Goal: Task Accomplishment & Management: Use online tool/utility

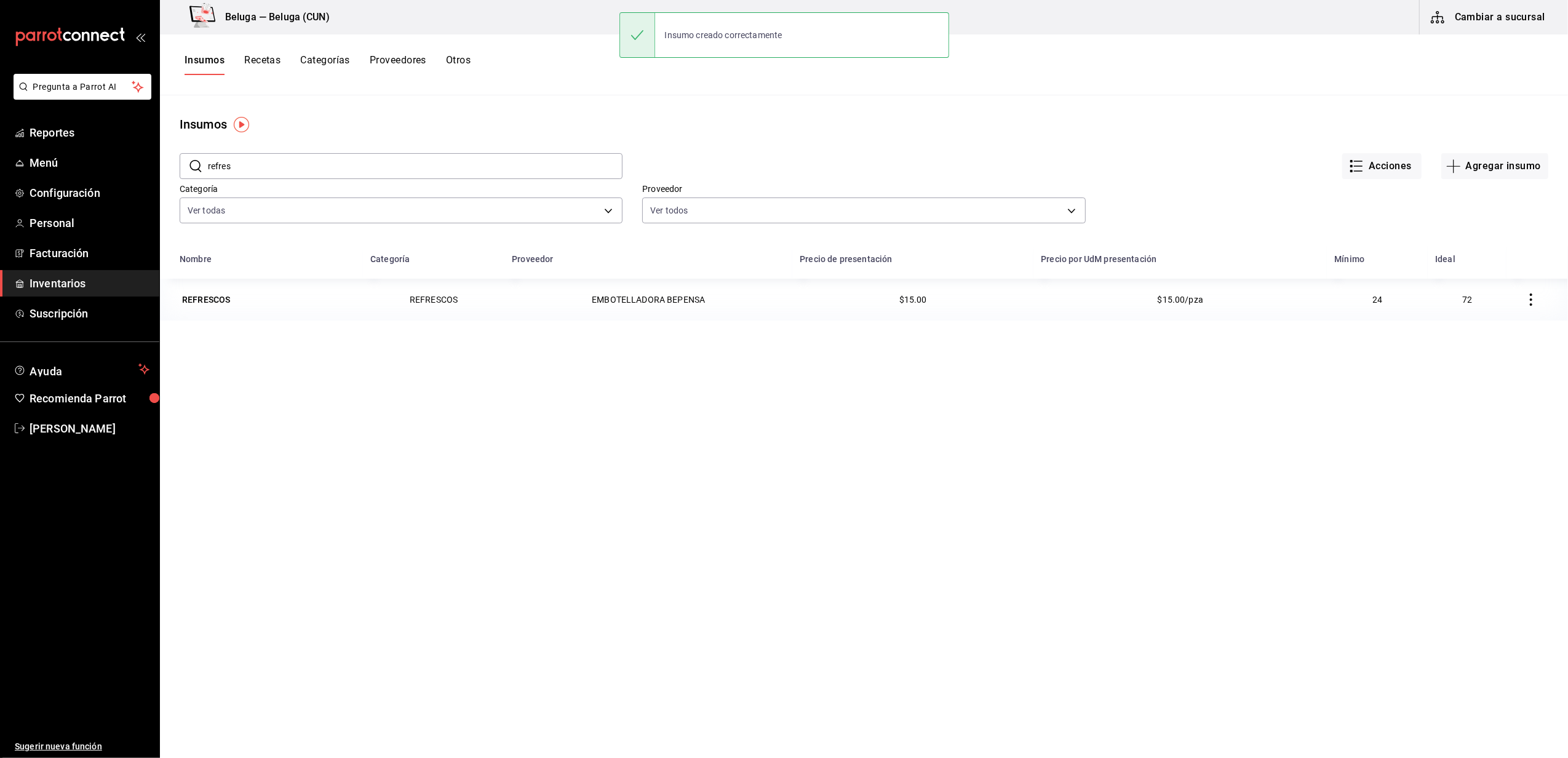
click at [92, 285] on span "Inventarios" at bounding box center [89, 283] width 120 height 16
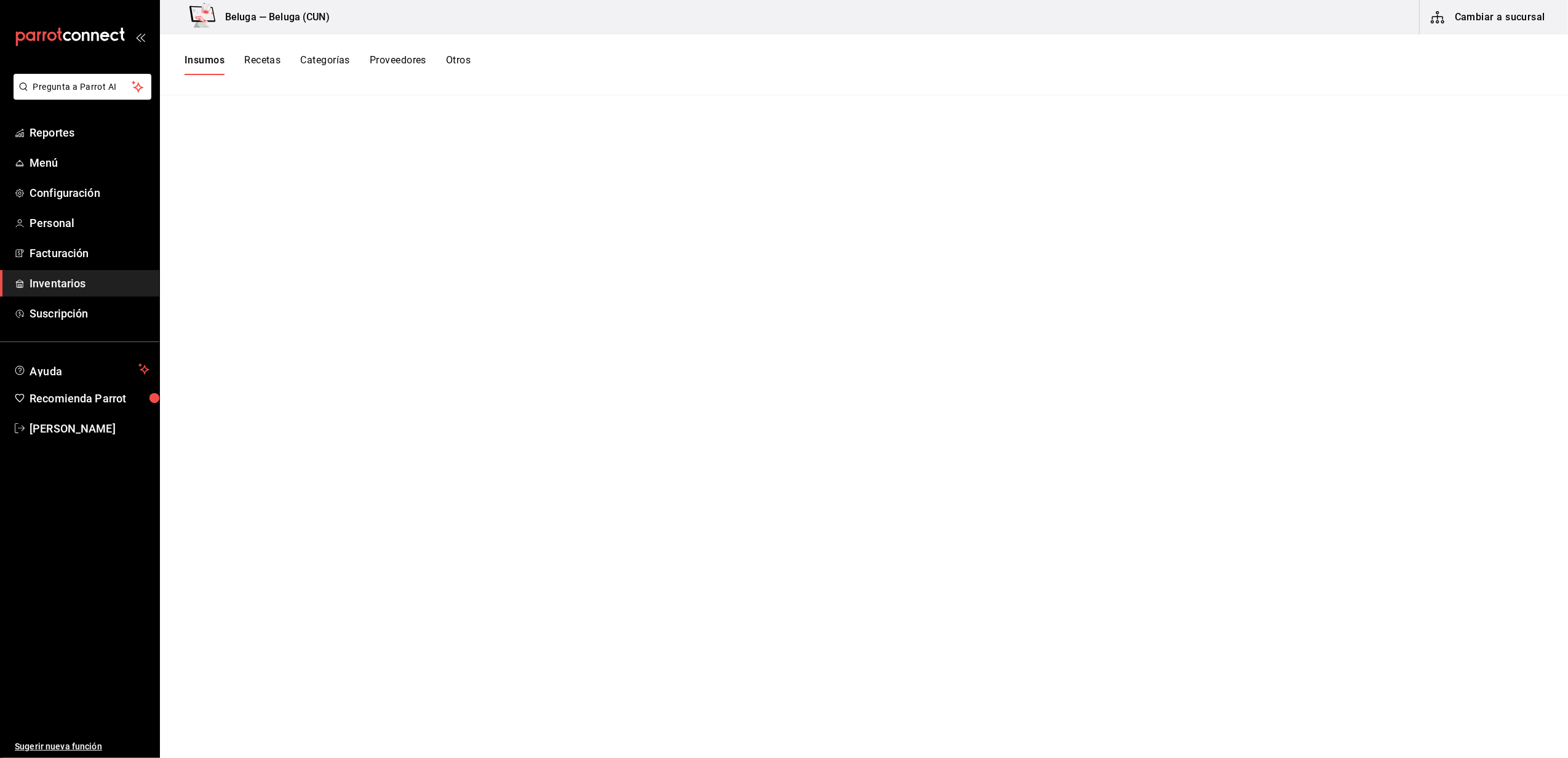
click at [188, 61] on button "Insumos" at bounding box center [204, 65] width 40 height 21
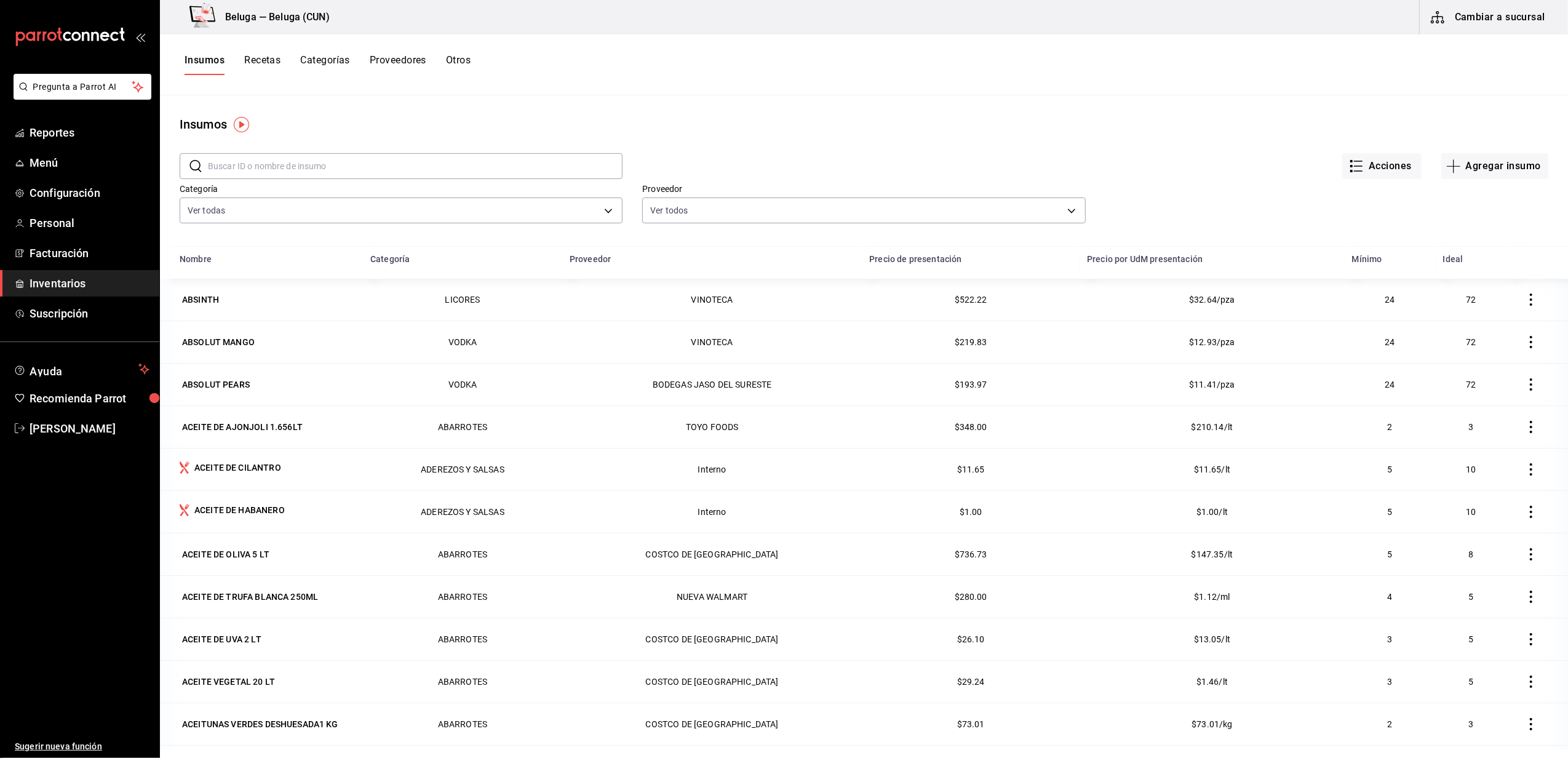
click at [1473, 18] on button "Cambiar a sucursal" at bounding box center [1489, 17] width 138 height 34
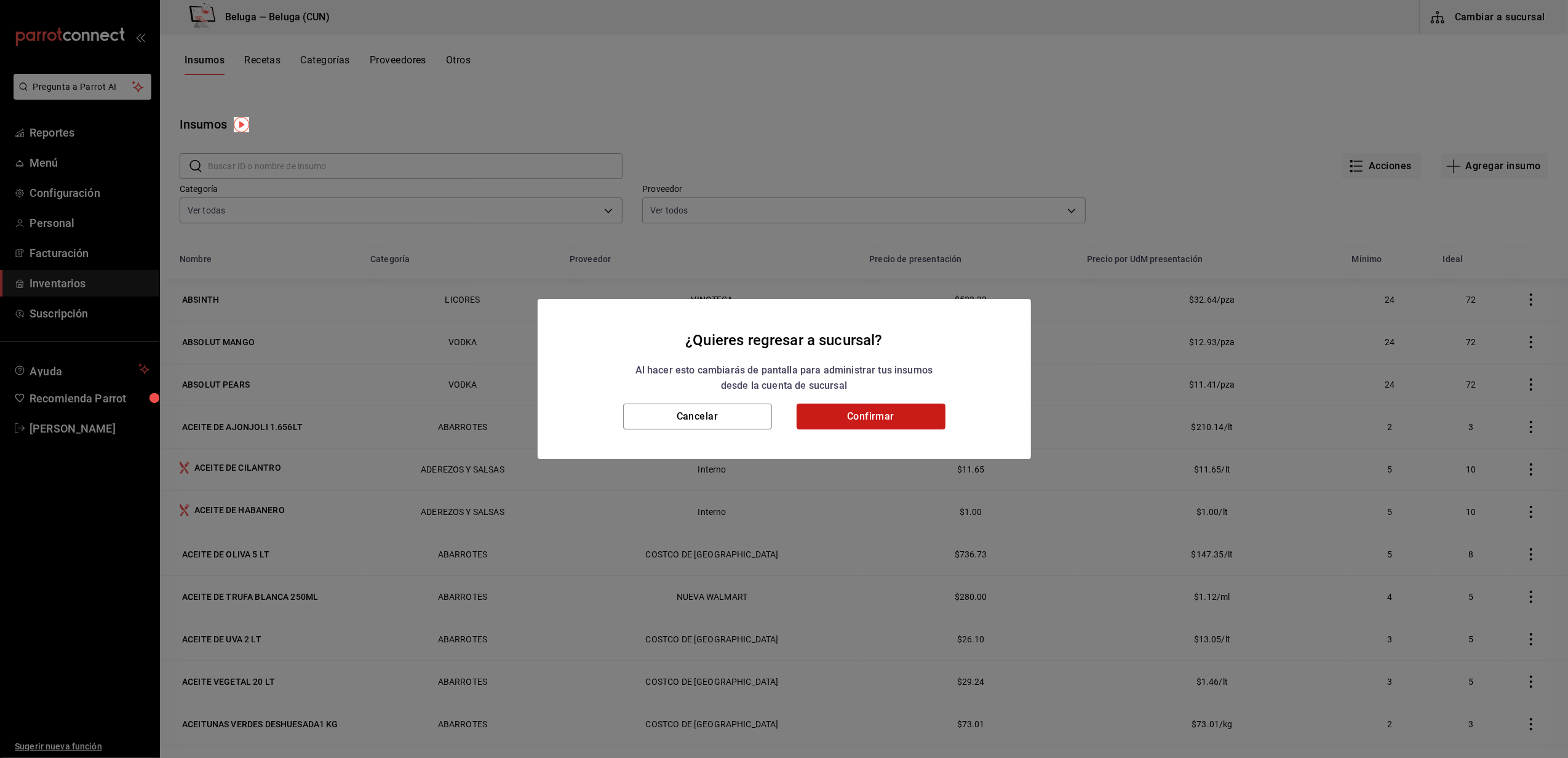
click at [832, 424] on button "Confirmar" at bounding box center [871, 416] width 149 height 26
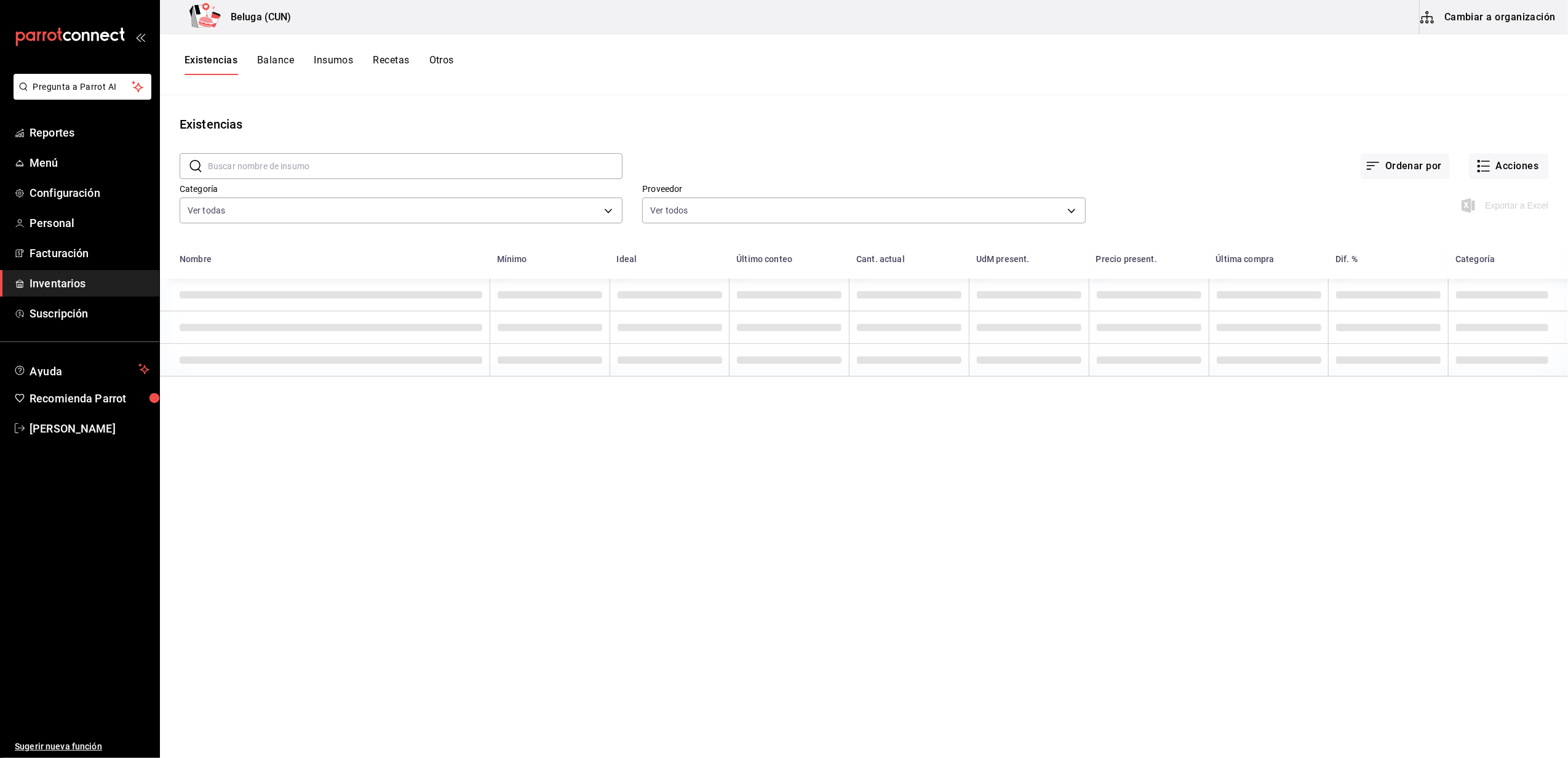
click at [769, 83] on div "Existencias Balance Insumos Recetas Otros" at bounding box center [865, 65] width 1409 height 61
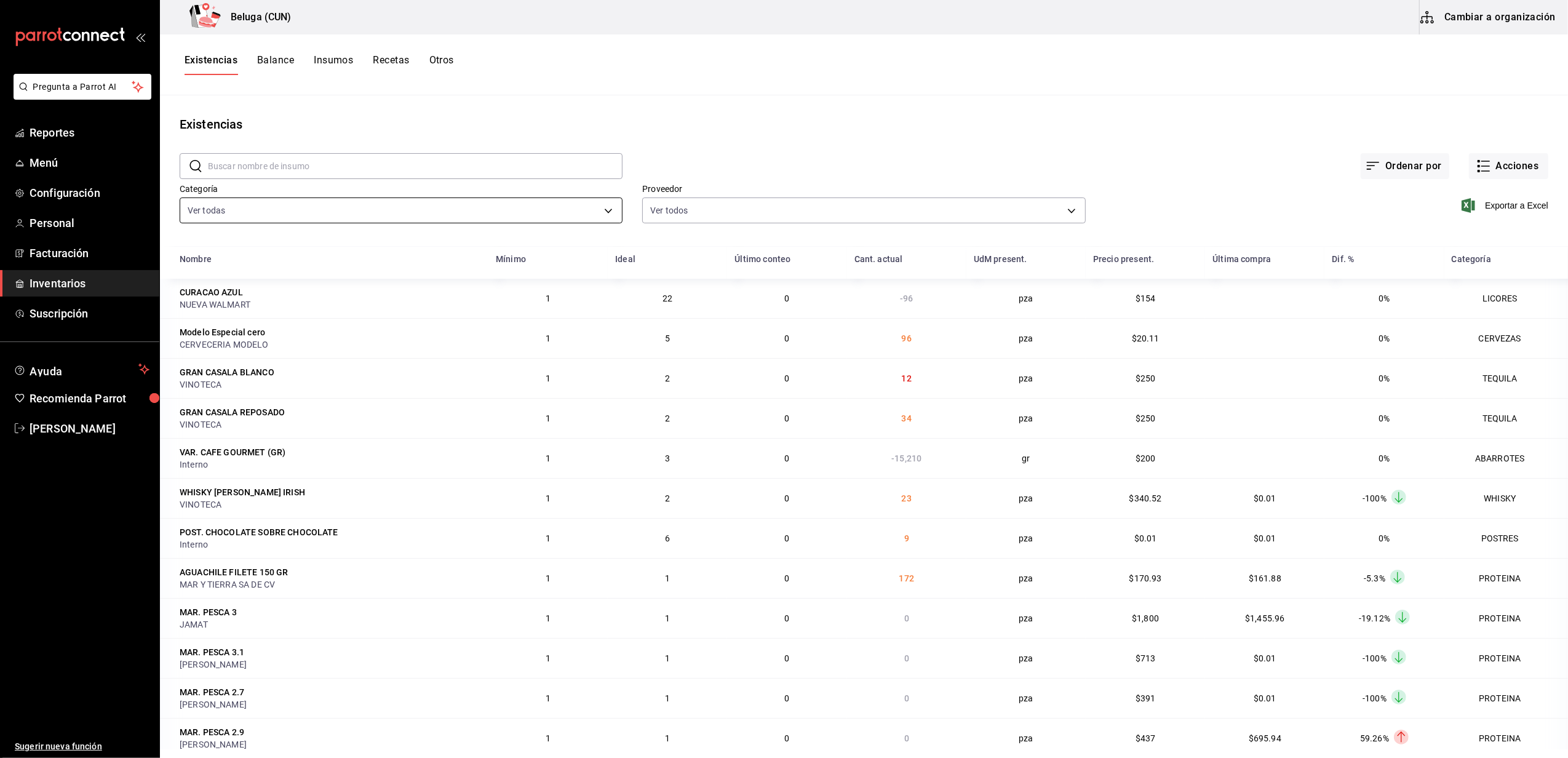
click at [564, 213] on body "Pregunta a Parrot AI Reportes Menú Configuración Personal Facturación Inventari…" at bounding box center [784, 375] width 1568 height 749
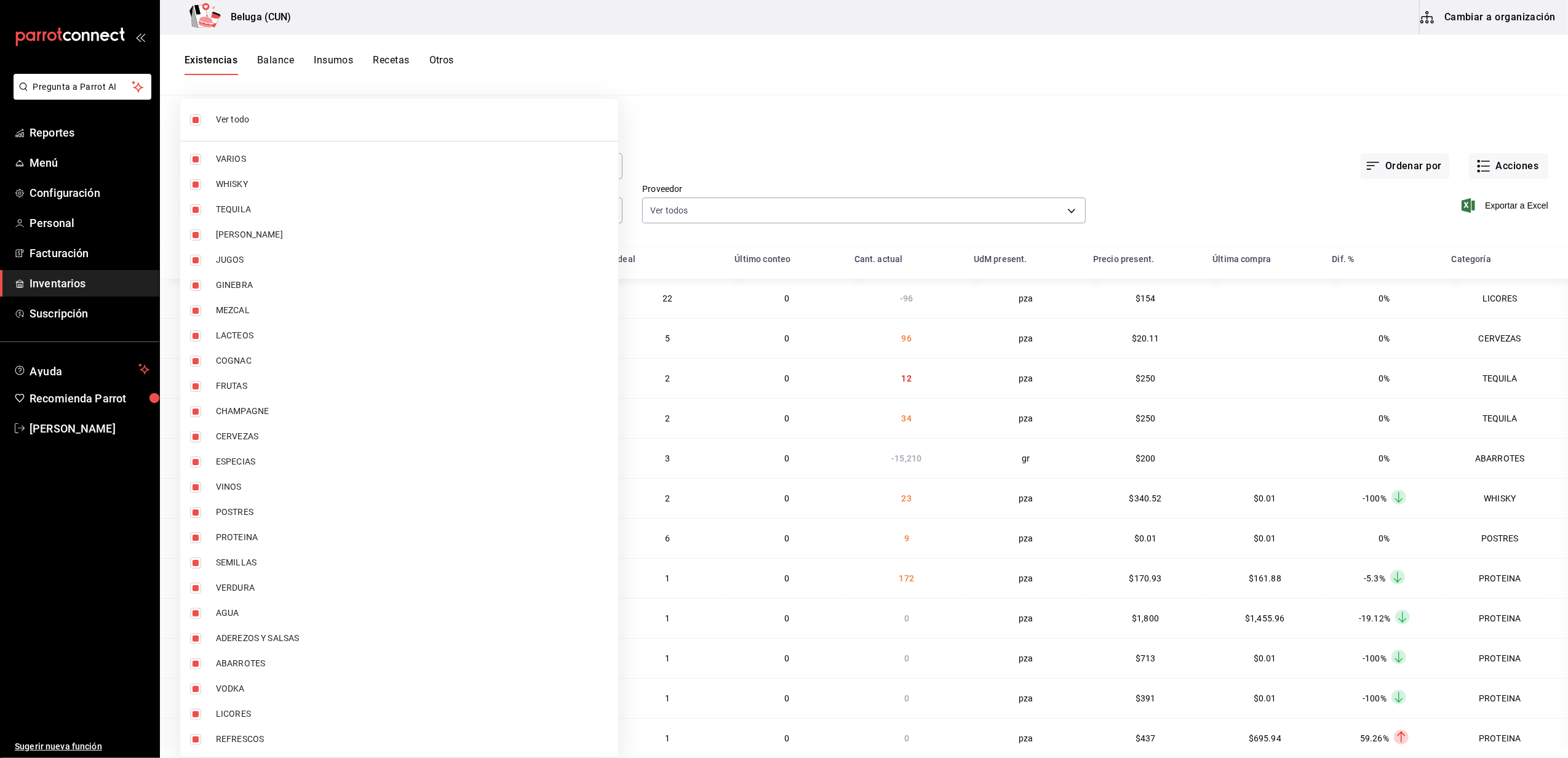
click at [264, 102] on ul "Ver todo VARIOS WHISKY TEQUILA RON JUGOS GINEBRA MEZCAL LACTEOS COGNAC FRUTAS C…" at bounding box center [399, 427] width 438 height 658
click at [267, 115] on span "Ver todo" at bounding box center [412, 119] width 393 height 13
checkbox input "false"
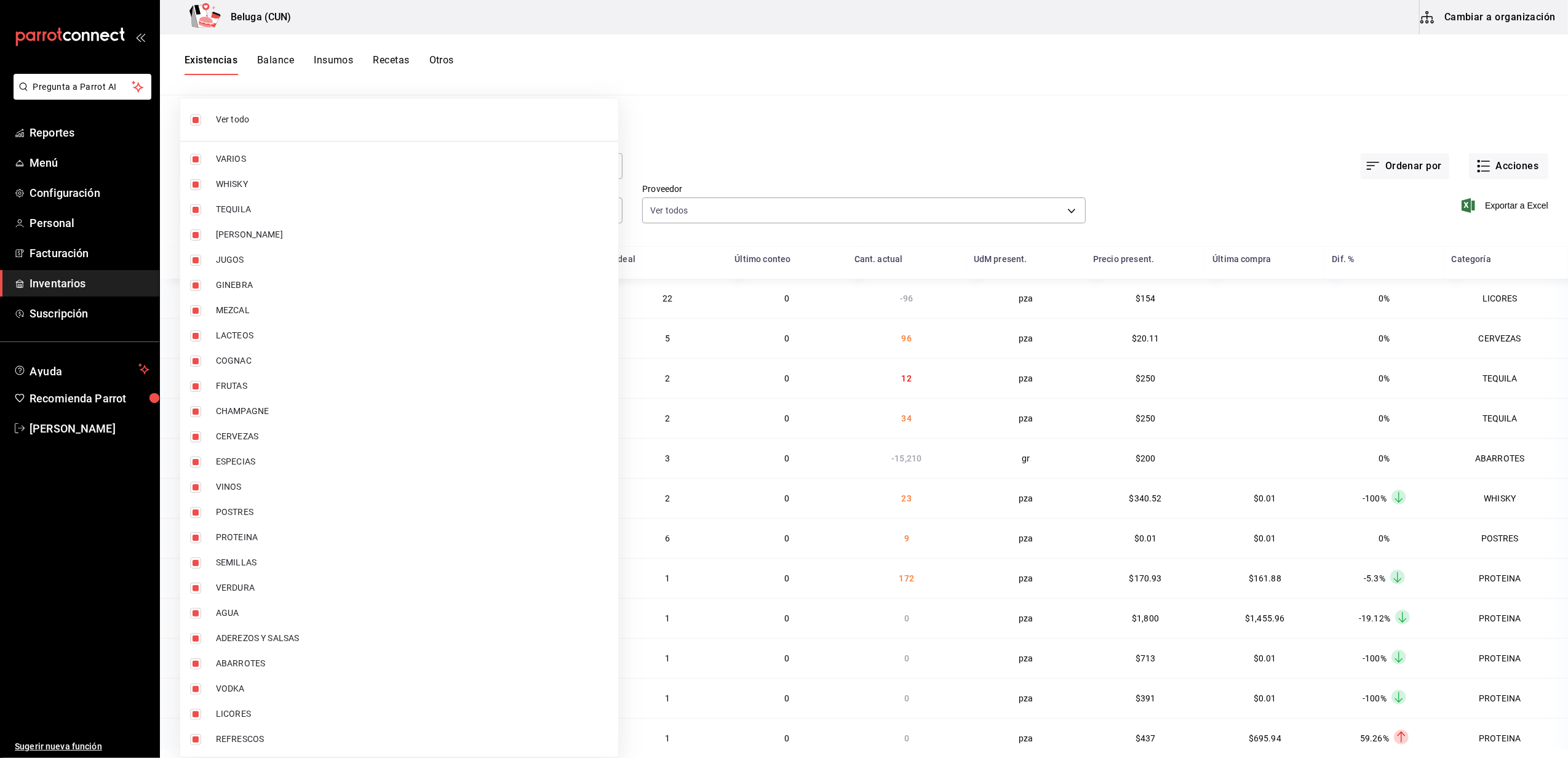
checkbox input "false"
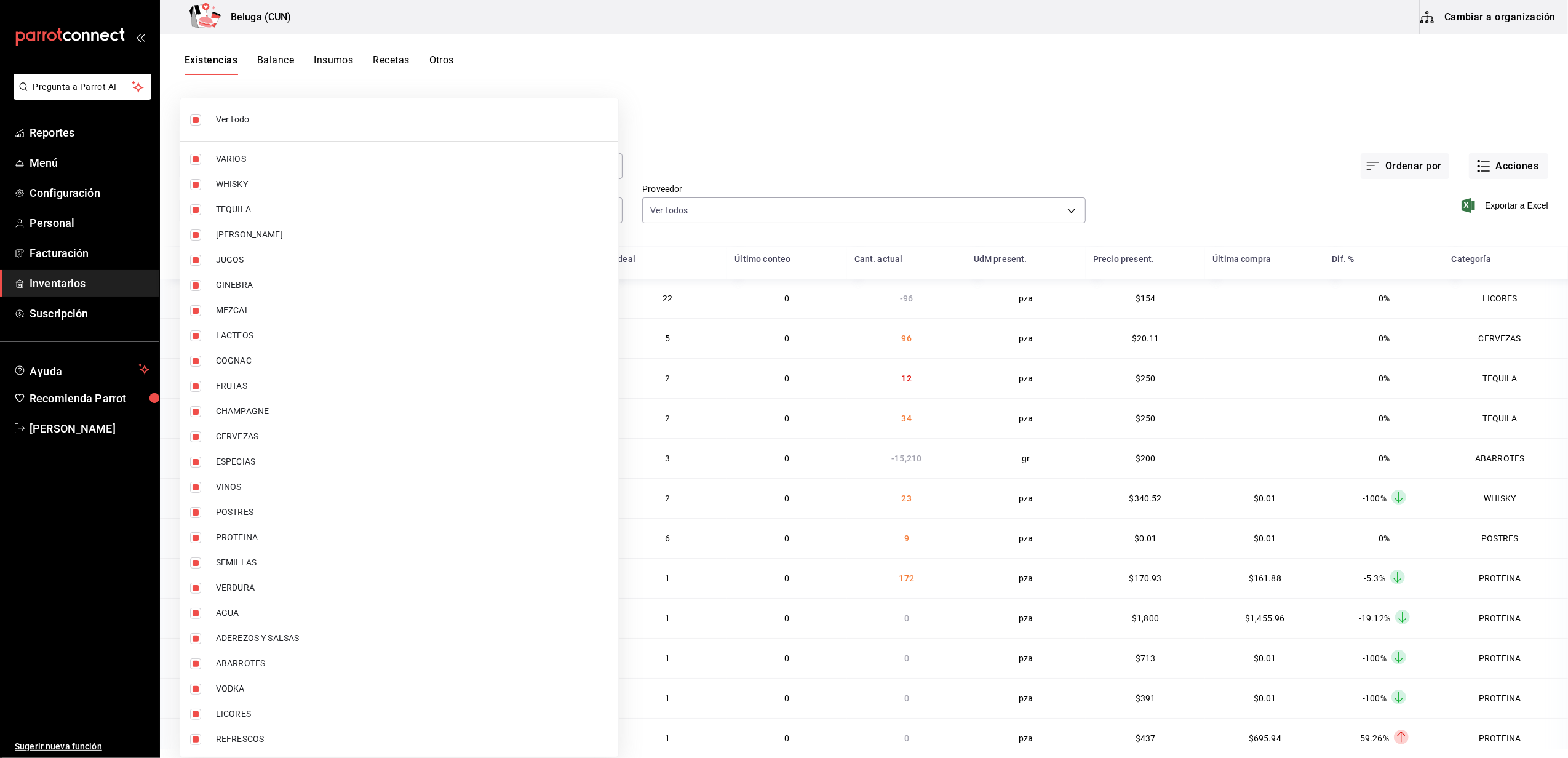
checkbox input "false"
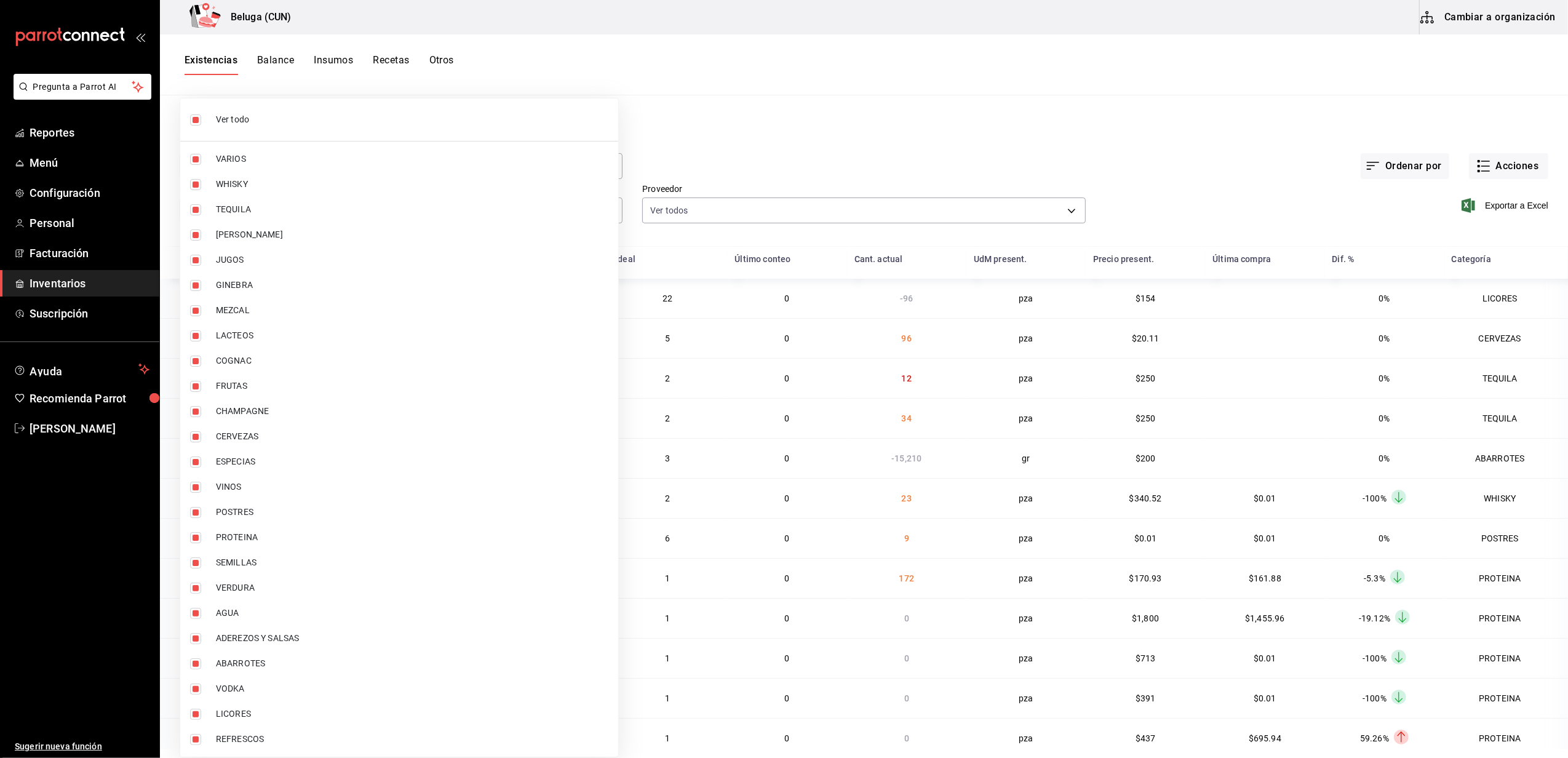
checkbox input "false"
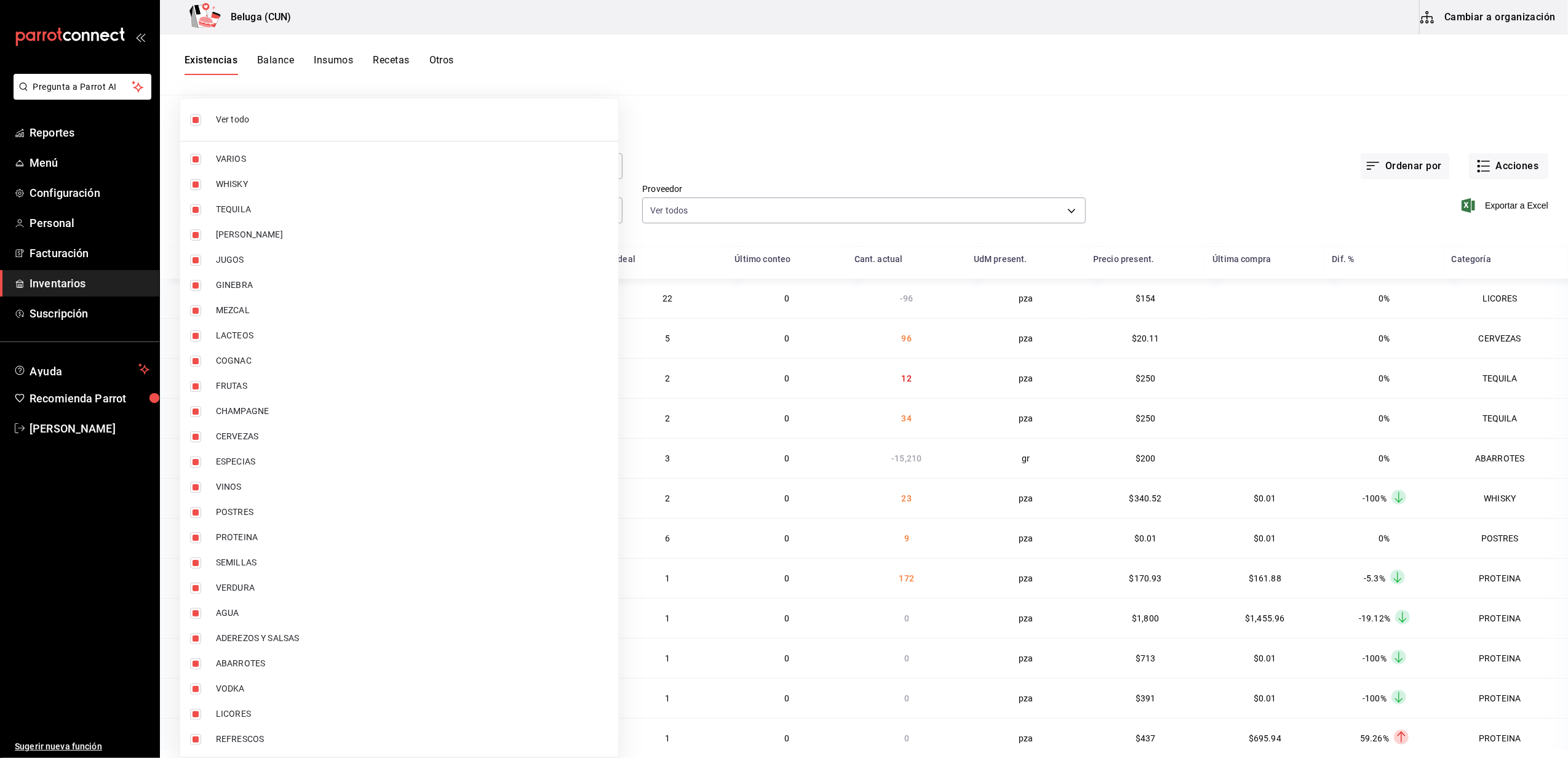
checkbox input "false"
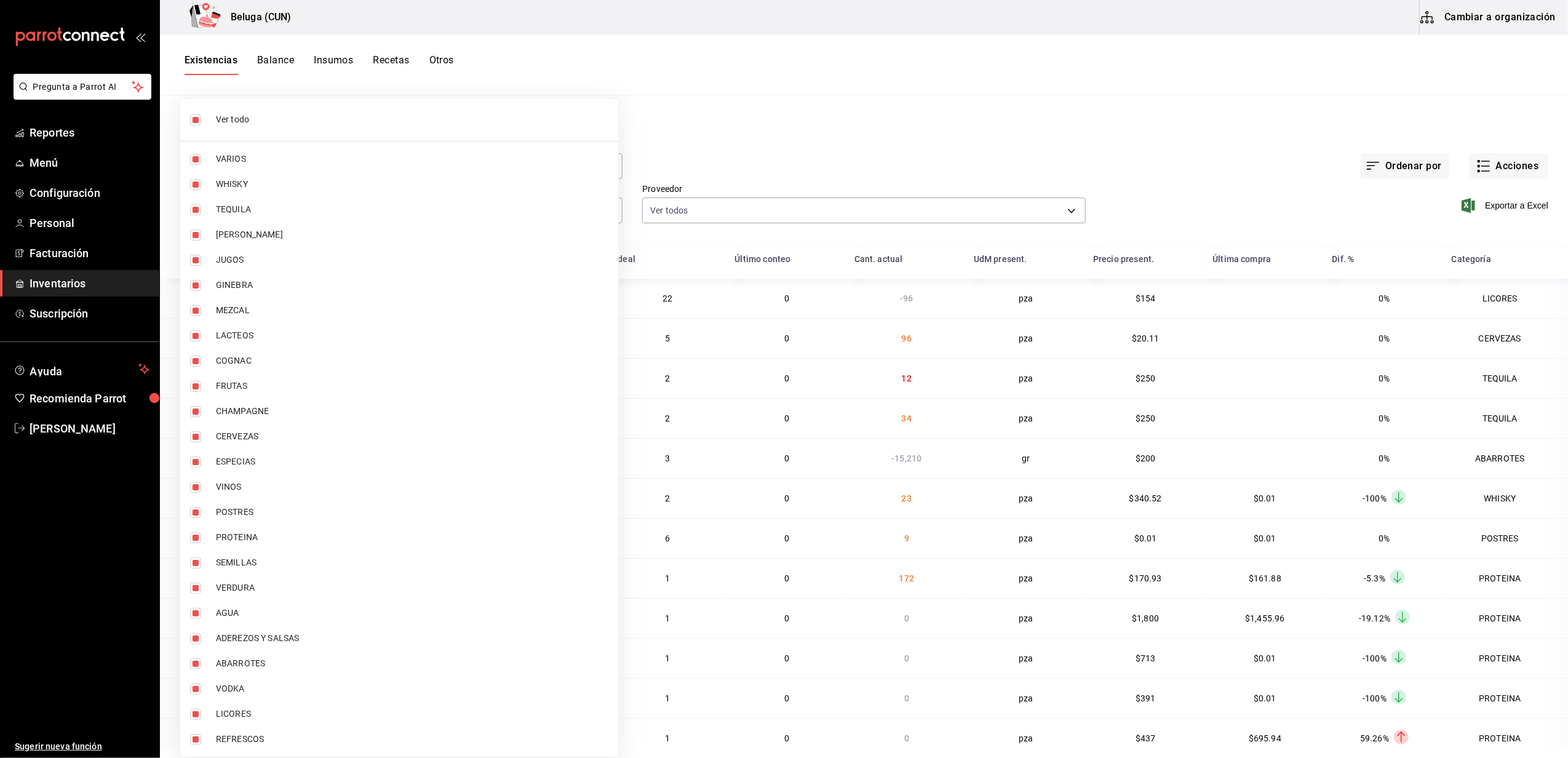
checkbox input "false"
click at [256, 507] on span "POSTRES" at bounding box center [412, 512] width 393 height 13
type input "43c9e2b0-4afa-46e8-9575-d8271eaf3d25"
checkbox input "true"
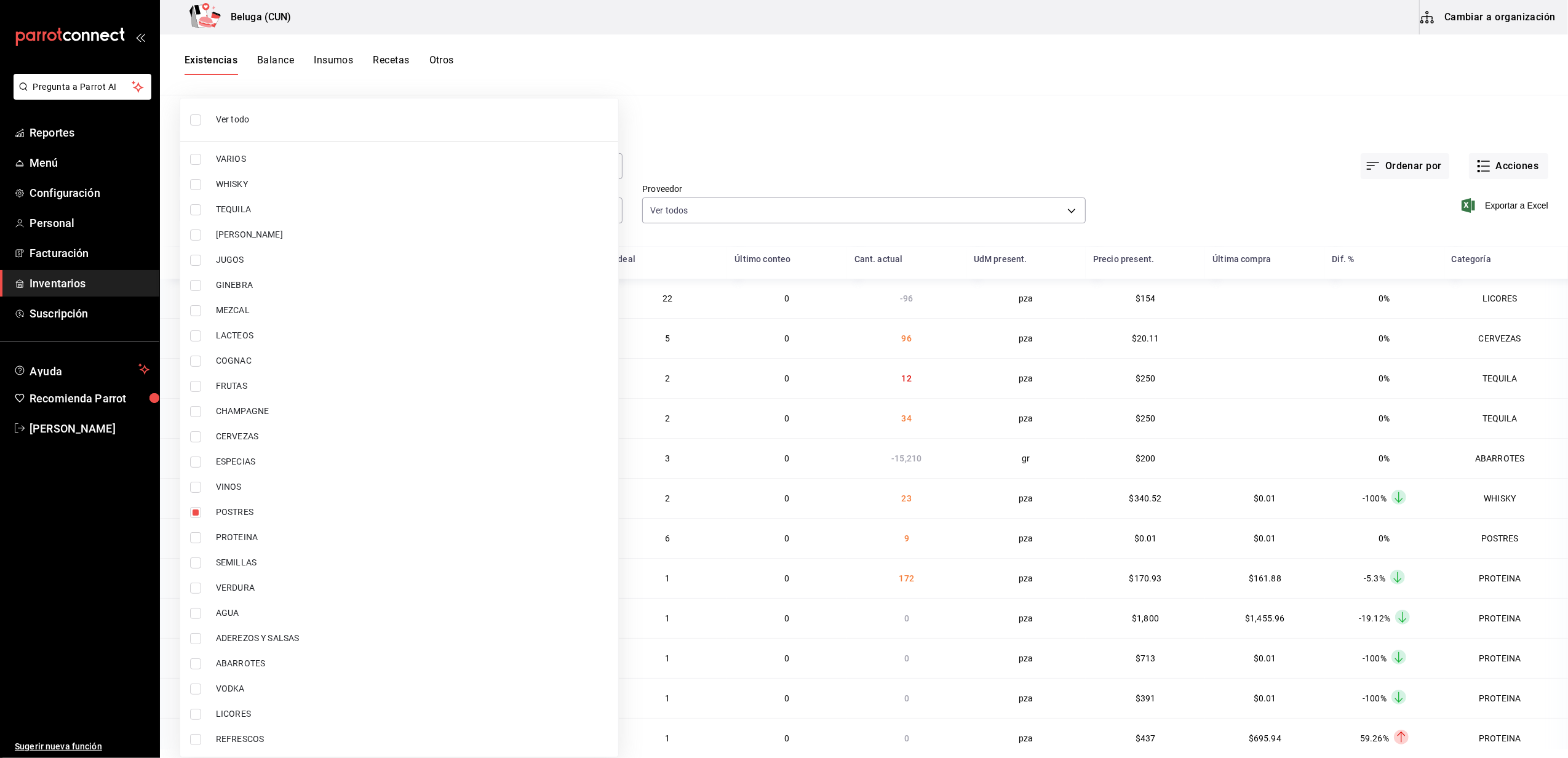
click at [257, 537] on span "PROTEINA" at bounding box center [412, 537] width 393 height 13
type input "43c9e2b0-4afa-46e8-9575-d8271eaf3d25,49acfc3a-e67d-4012-8994-cdceb58e19f0"
checkbox input "true"
click at [754, 96] on div at bounding box center [784, 379] width 1568 height 758
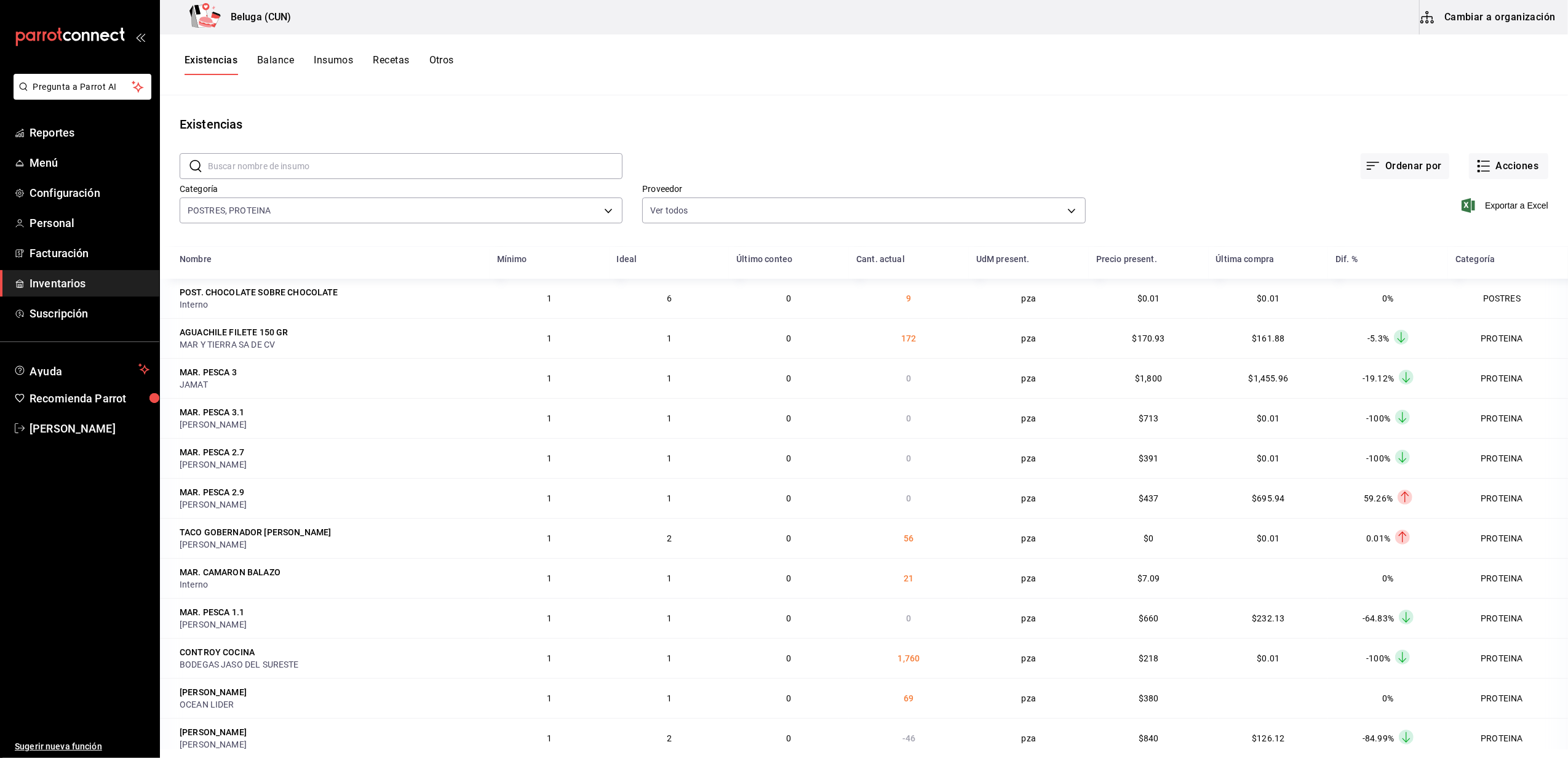
click at [1491, 210] on span "Exportar a Excel" at bounding box center [1506, 205] width 84 height 15
